Goal: Task Accomplishment & Management: Complete application form

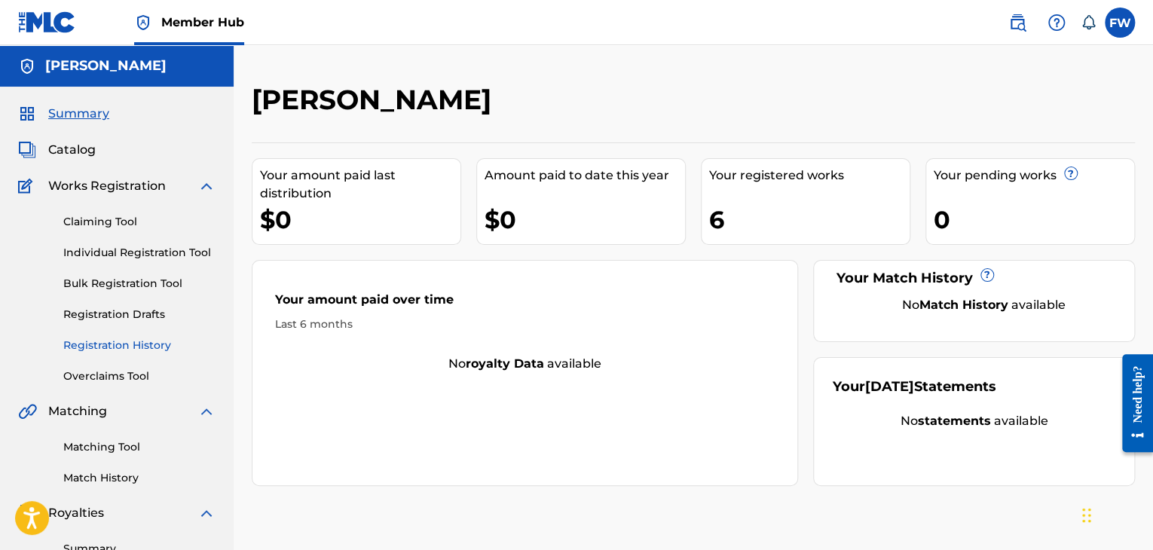
click at [114, 346] on link "Registration History" at bounding box center [139, 345] width 152 height 16
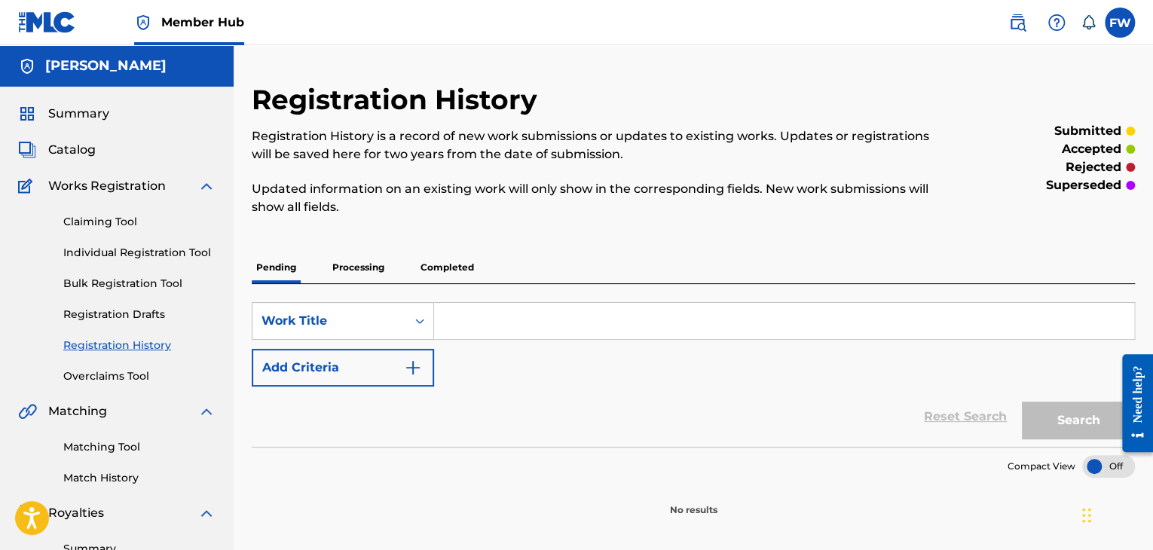
click at [470, 269] on p "Completed" at bounding box center [447, 268] width 63 height 32
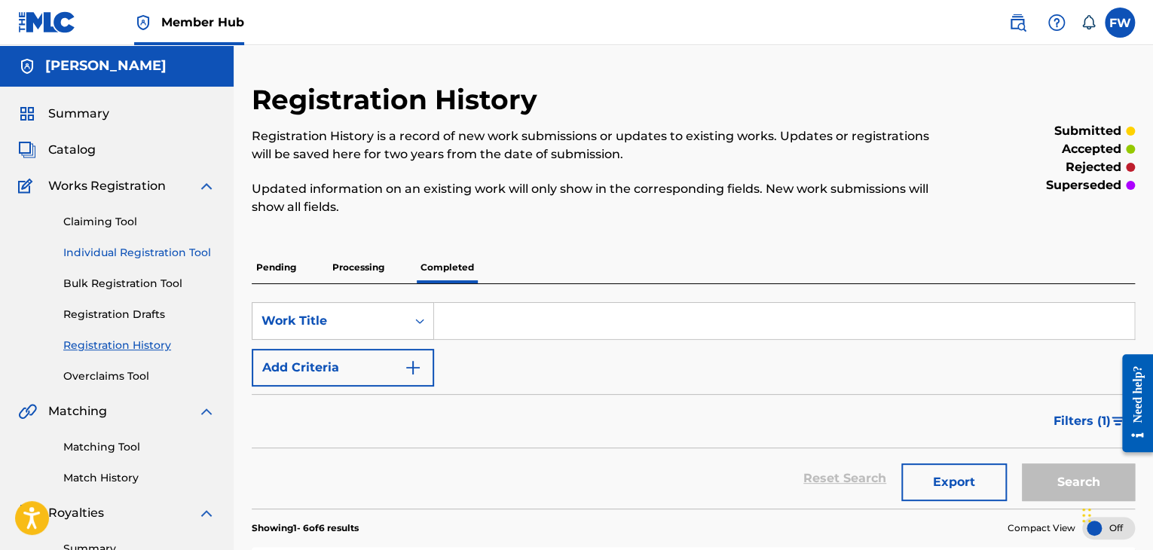
click at [118, 255] on link "Individual Registration Tool" at bounding box center [139, 253] width 152 height 16
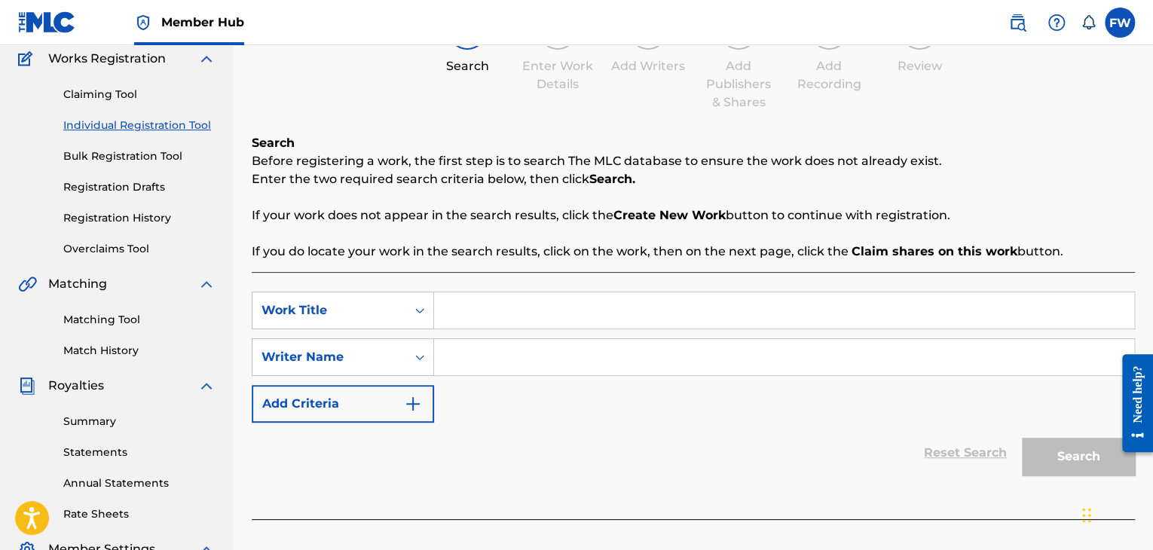
scroll to position [75, 0]
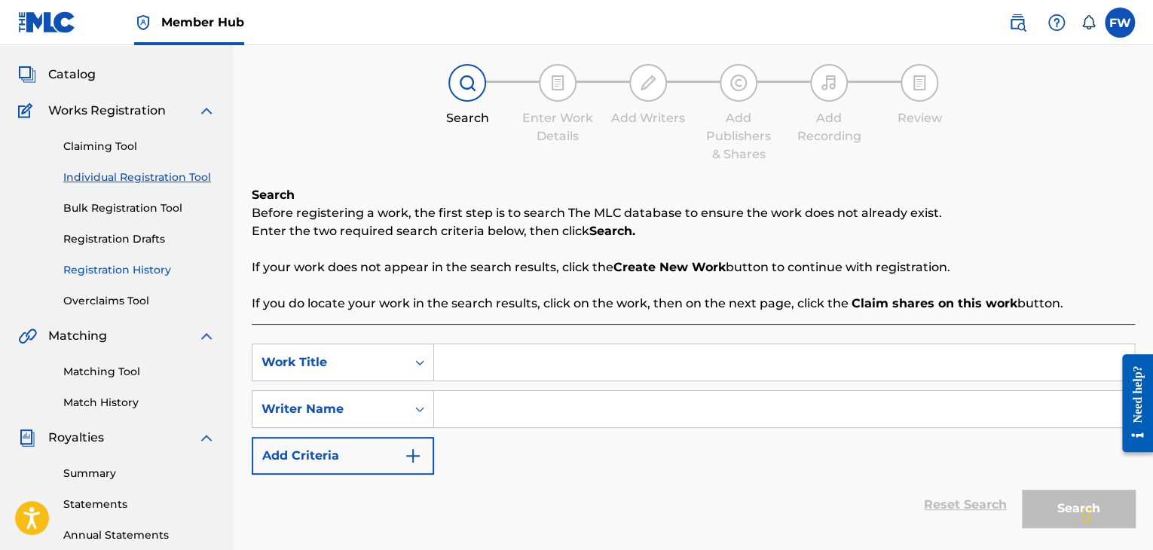
click at [148, 266] on link "Registration History" at bounding box center [139, 270] width 152 height 16
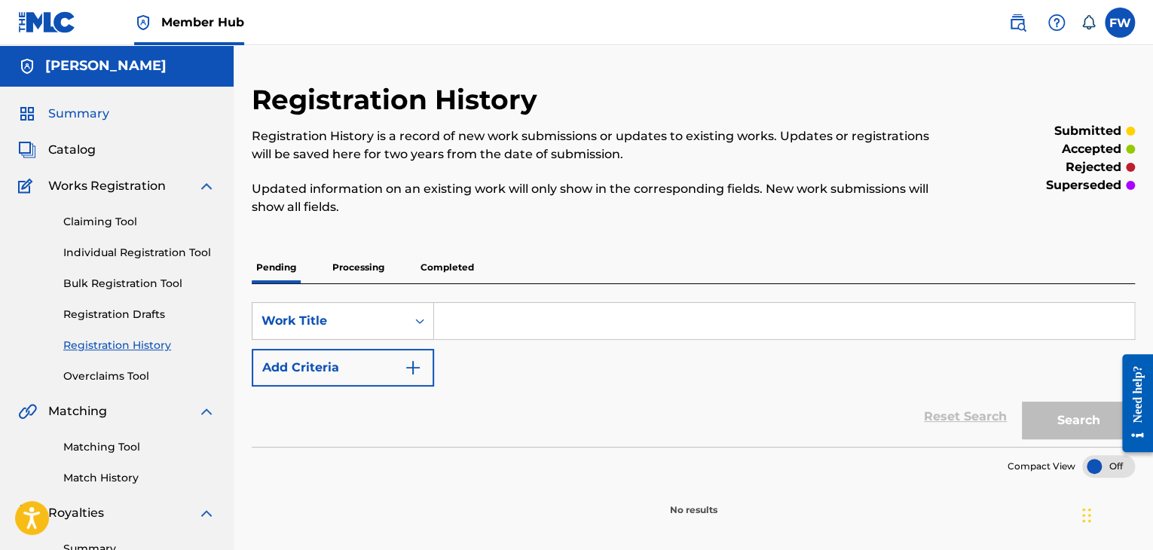
click at [70, 113] on span "Summary" at bounding box center [78, 114] width 61 height 18
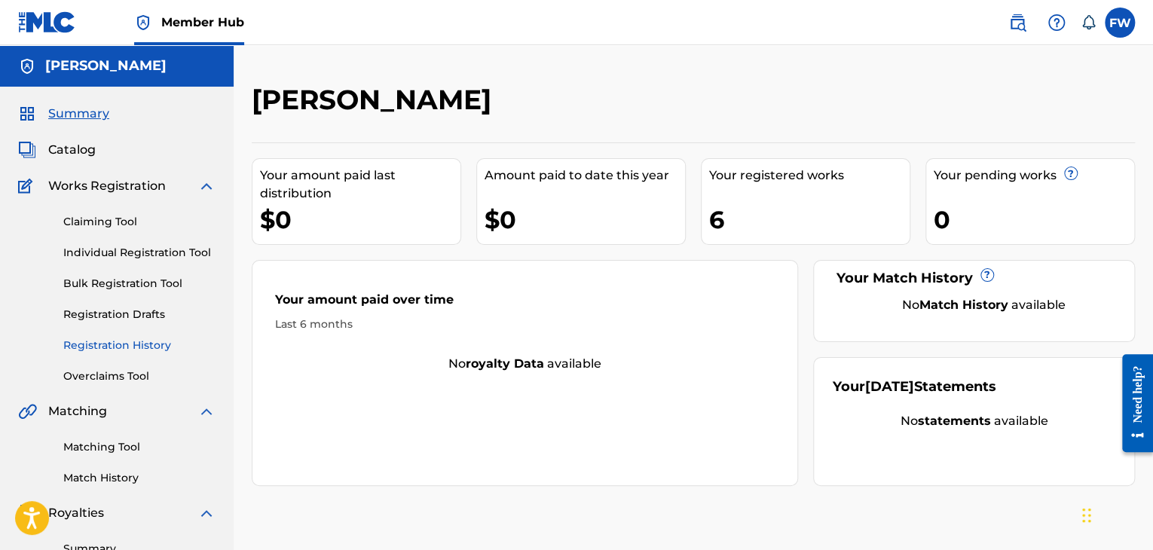
click at [127, 350] on link "Registration History" at bounding box center [139, 345] width 152 height 16
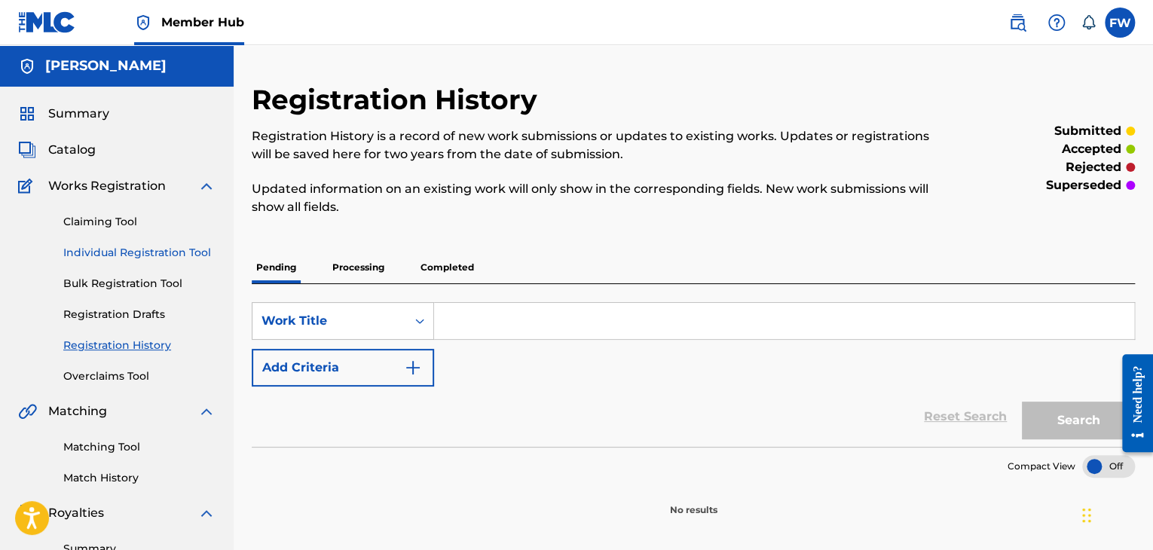
click at [142, 245] on link "Individual Registration Tool" at bounding box center [139, 253] width 152 height 16
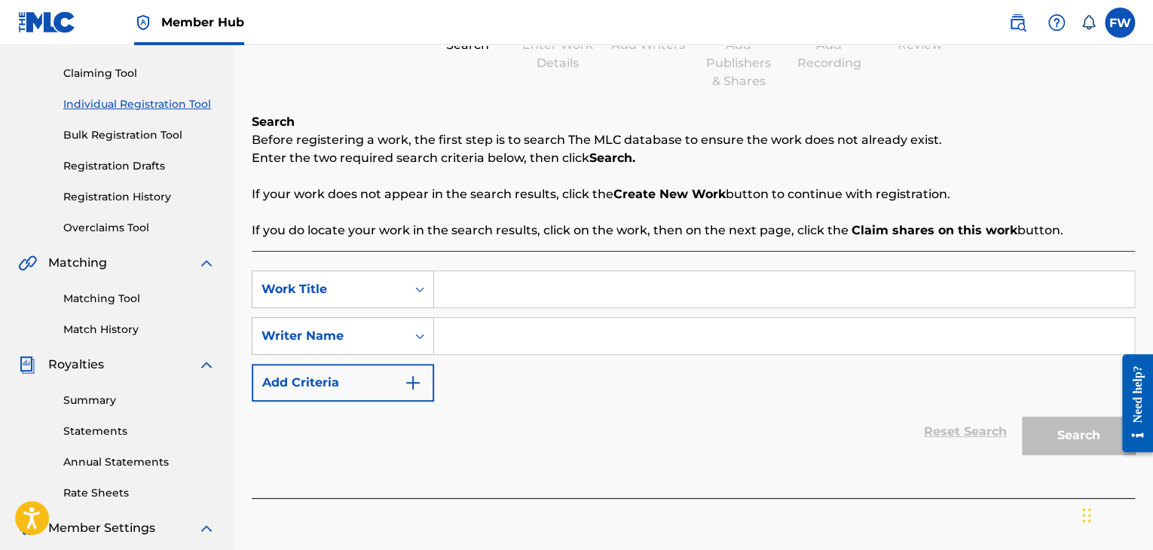
scroll to position [151, 0]
